Goal: Task Accomplishment & Management: Manage account settings

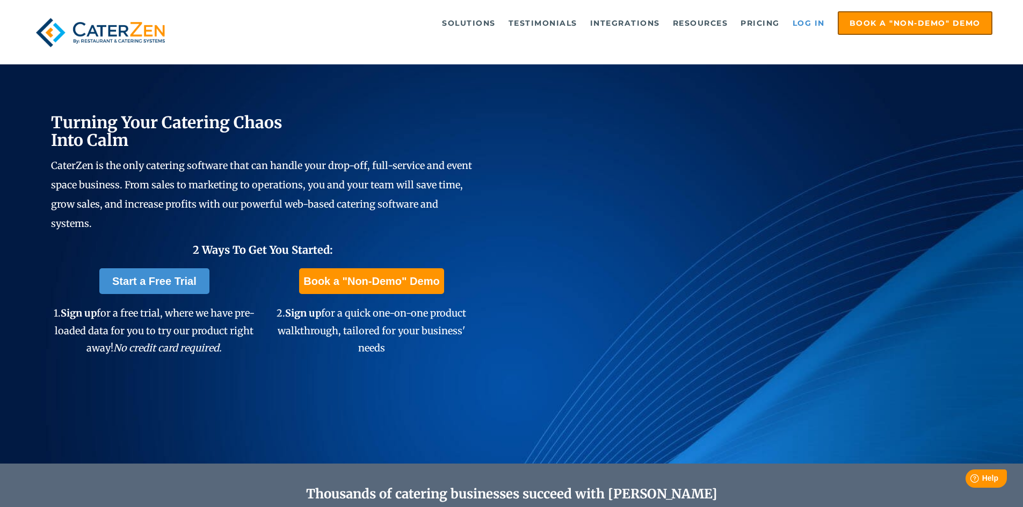
click at [808, 20] on link "Log in" at bounding box center [808, 22] width 43 height 21
click at [807, 23] on link "Log in" at bounding box center [808, 22] width 43 height 21
click at [812, 21] on link "Log in" at bounding box center [808, 22] width 43 height 21
